Goal: Go to known website: Go to known website

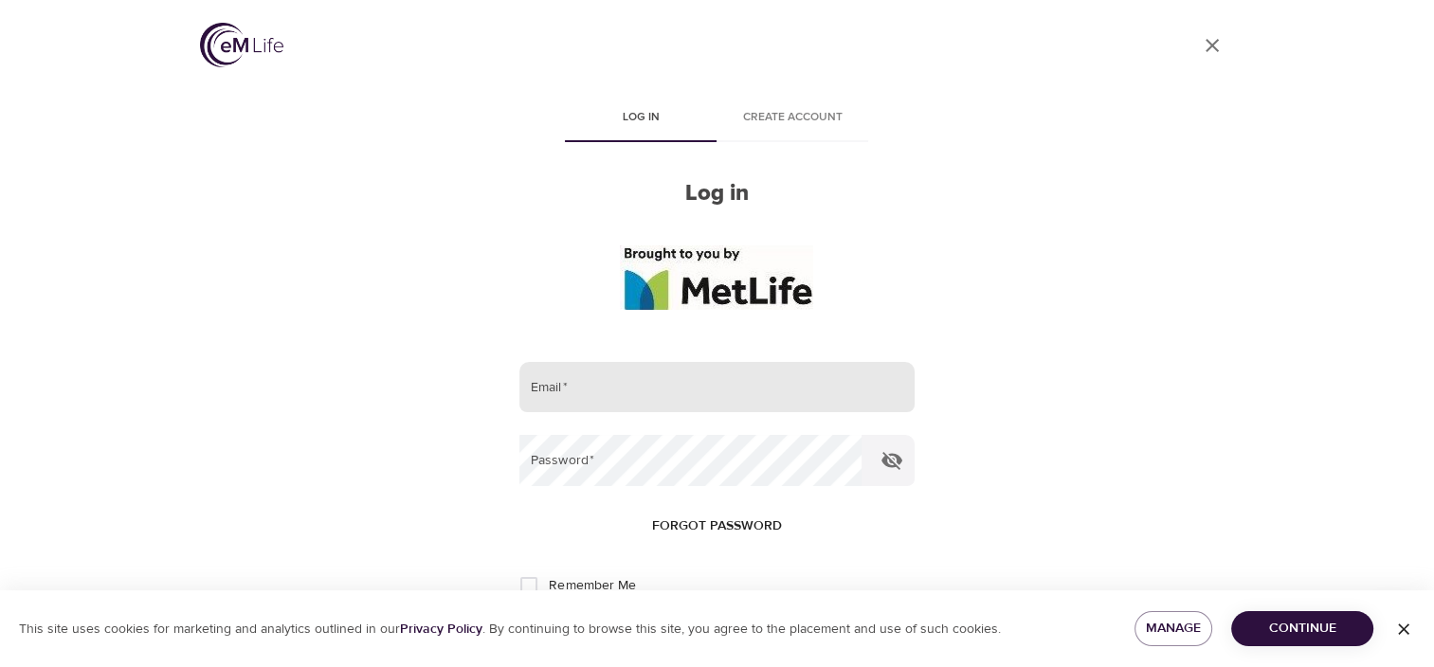
click at [634, 386] on input "email" at bounding box center [716, 387] width 394 height 51
type input "andrea.arment@metlife.com"
click at [670, 628] on button "Log in" at bounding box center [716, 648] width 93 height 40
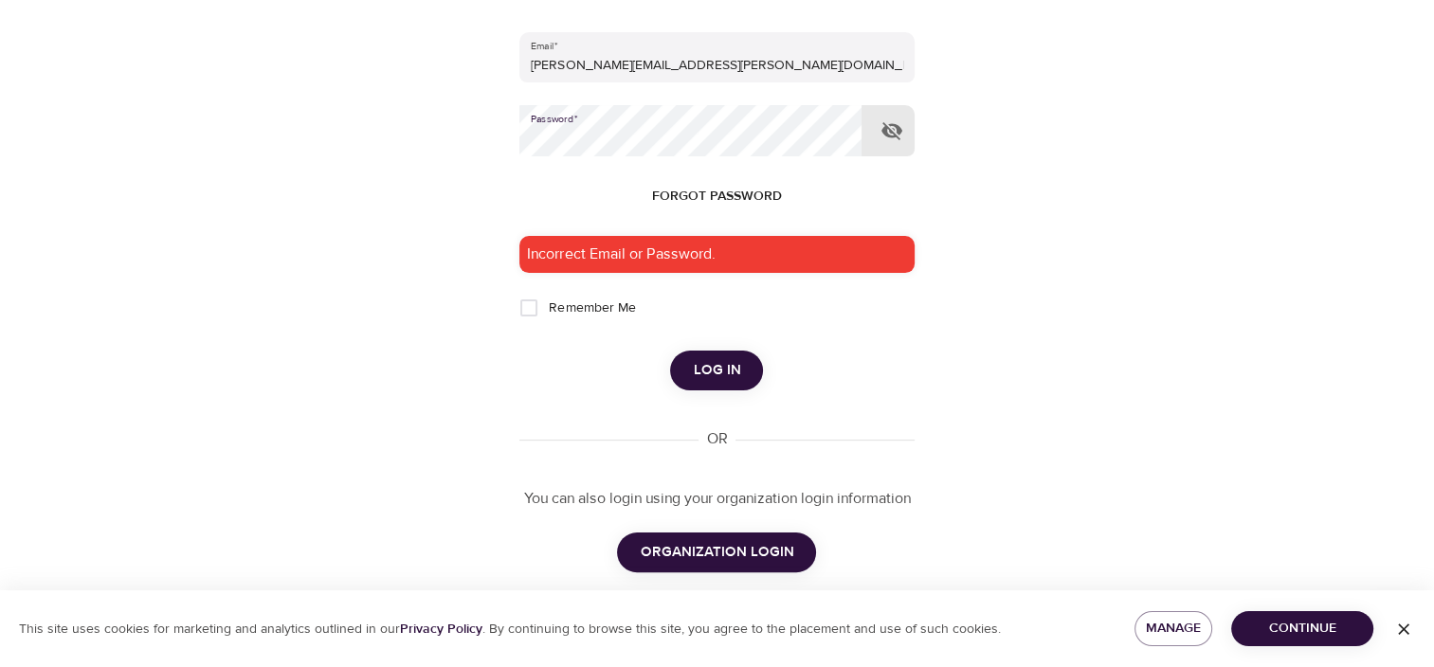
scroll to position [355, 0]
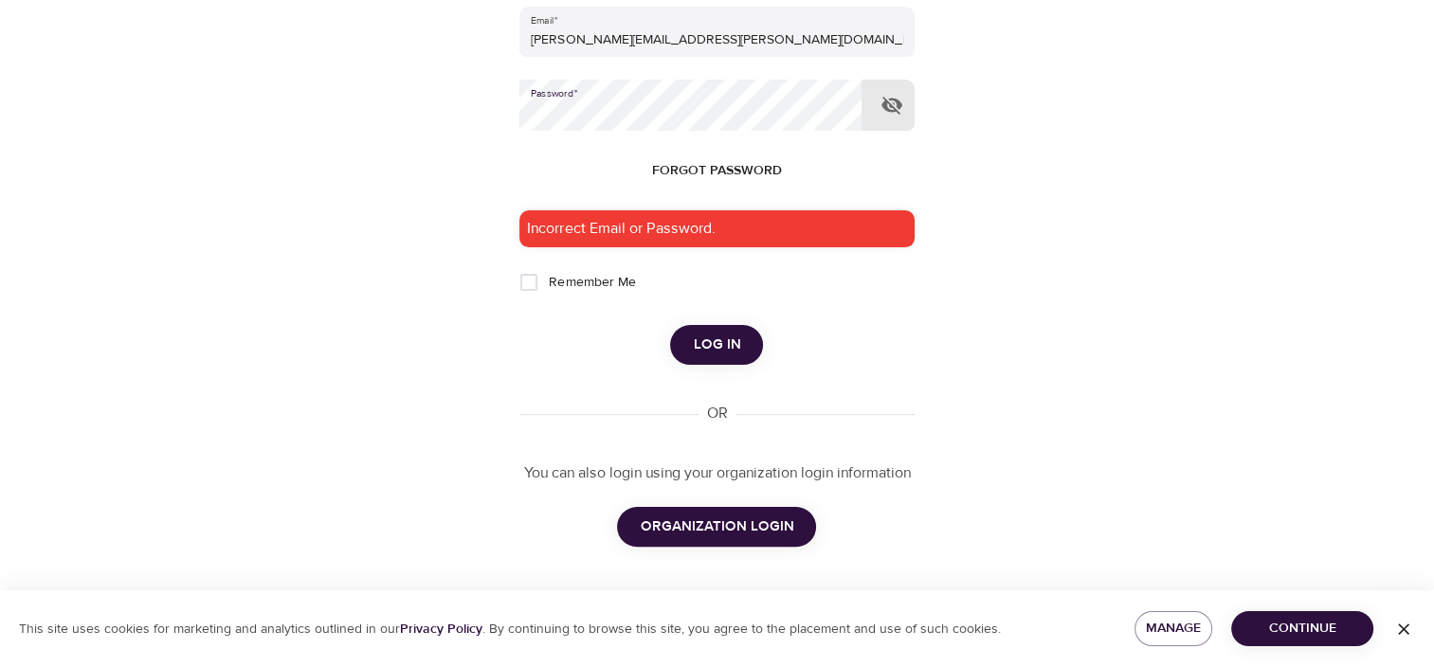
click at [734, 536] on span "ORGANIZATION LOGIN" at bounding box center [716, 526] width 153 height 25
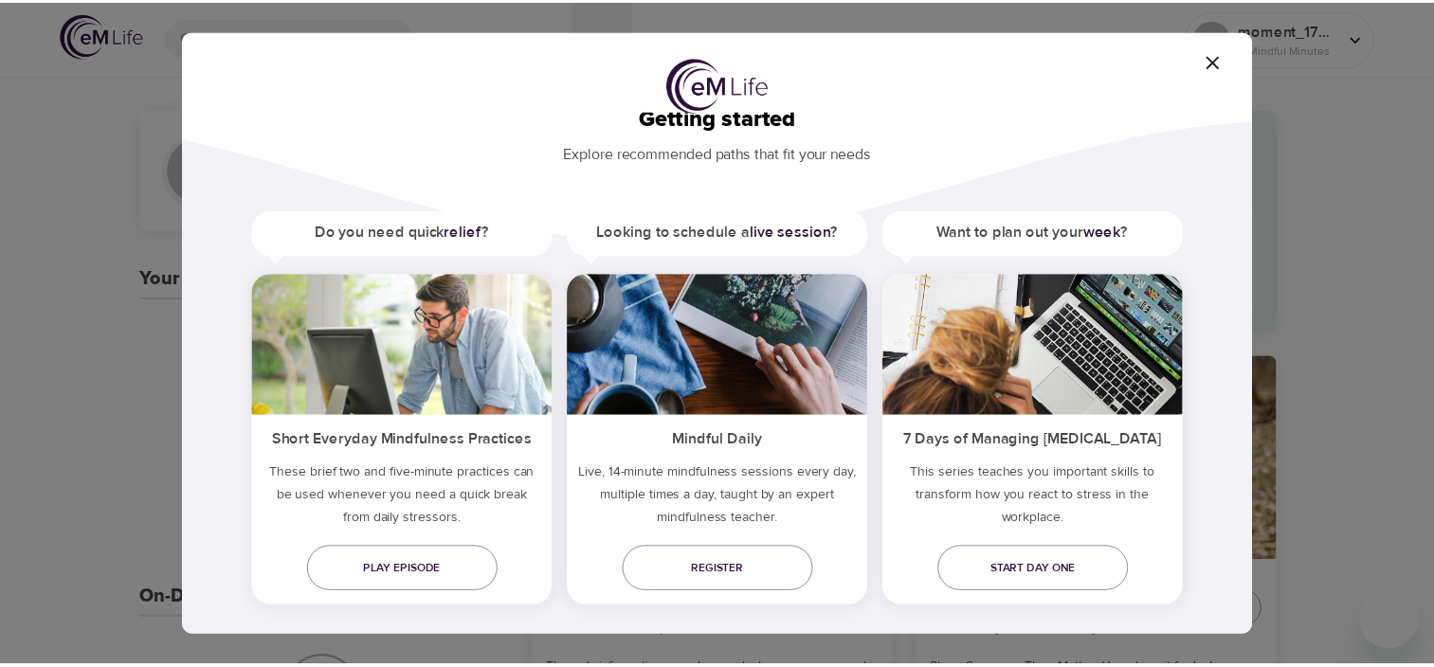
scroll to position [57, 0]
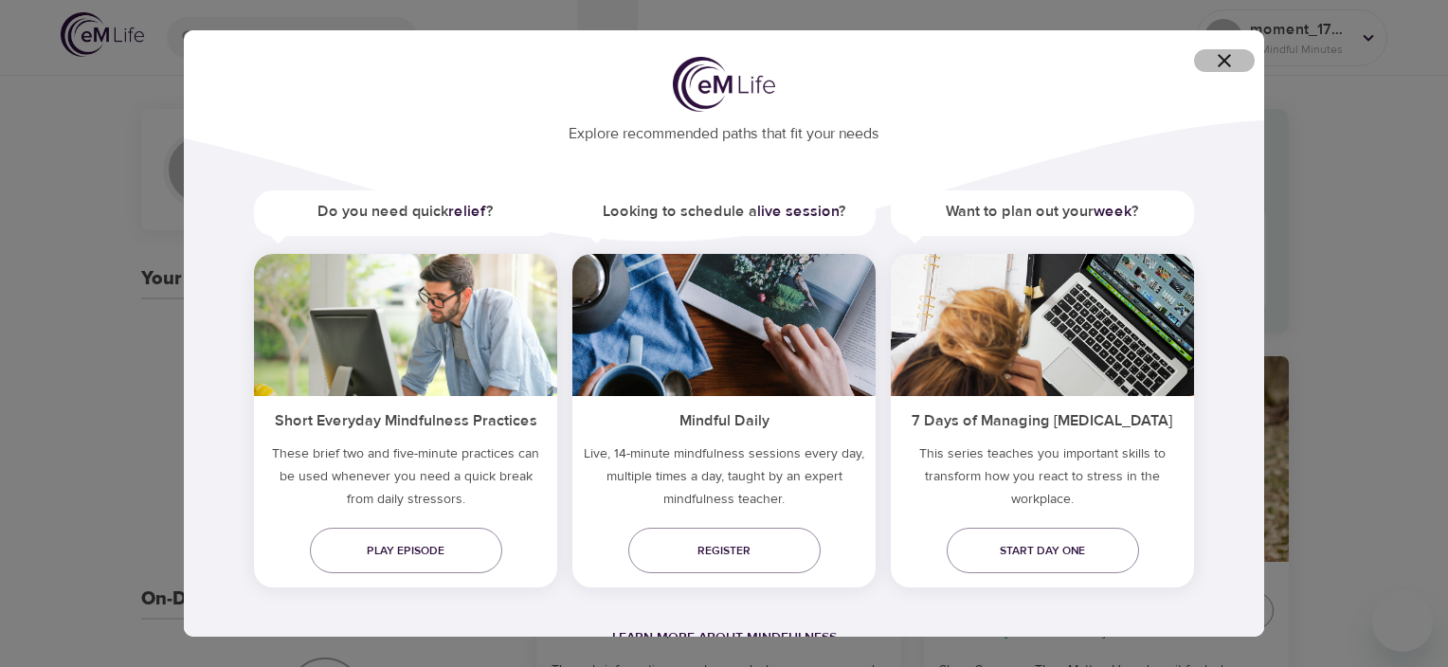
click at [1228, 57] on icon "button" at bounding box center [1223, 60] width 13 height 13
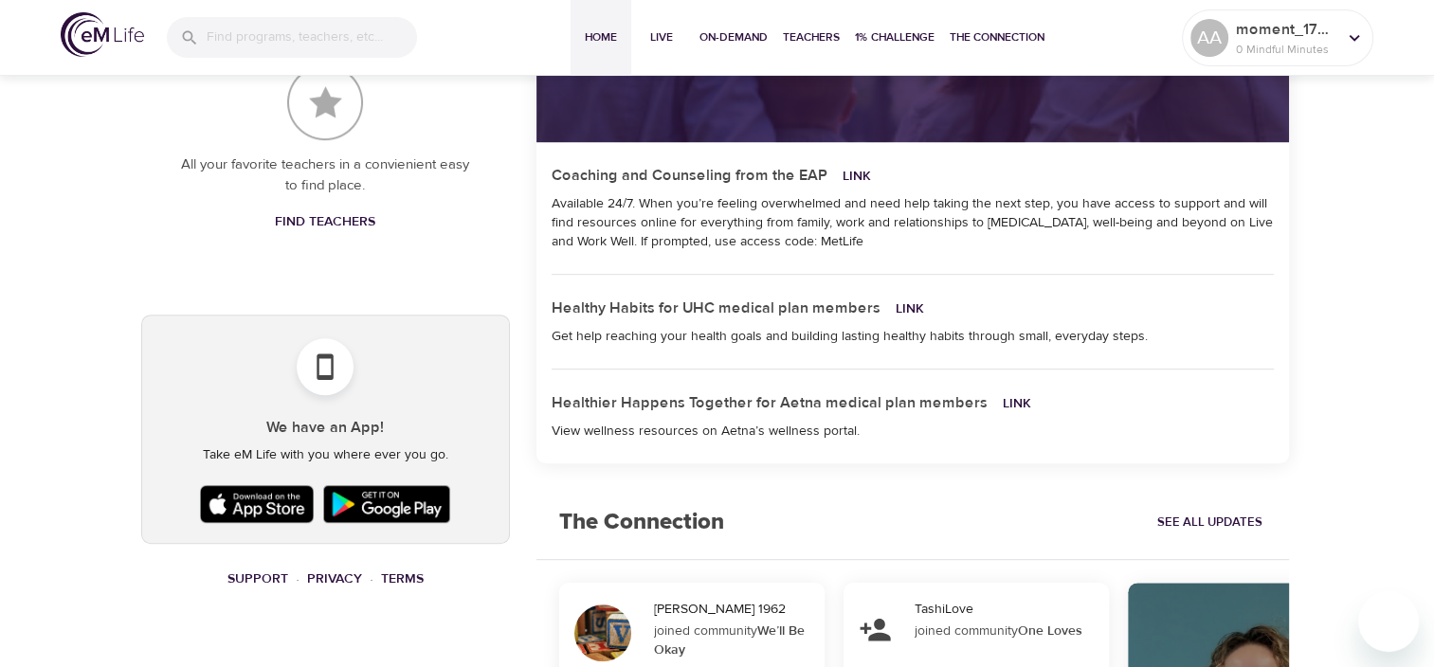
scroll to position [947, 0]
